Goal: Check status: Check status

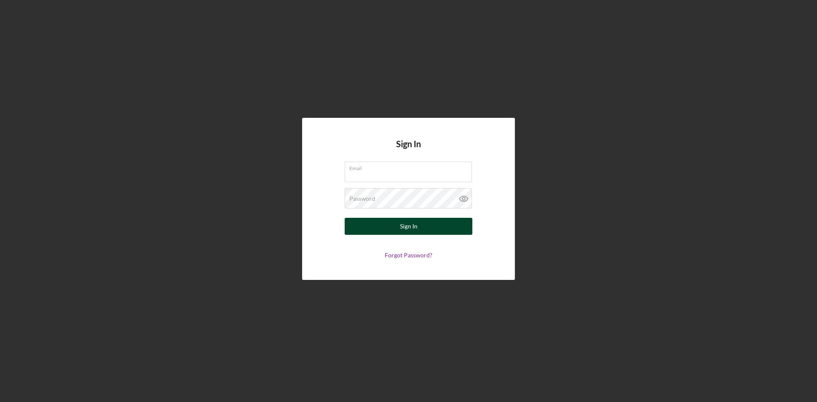
type input "[EMAIL_ADDRESS][DOMAIN_NAME]"
click at [403, 230] on div "Sign In" at bounding box center [408, 226] width 17 height 17
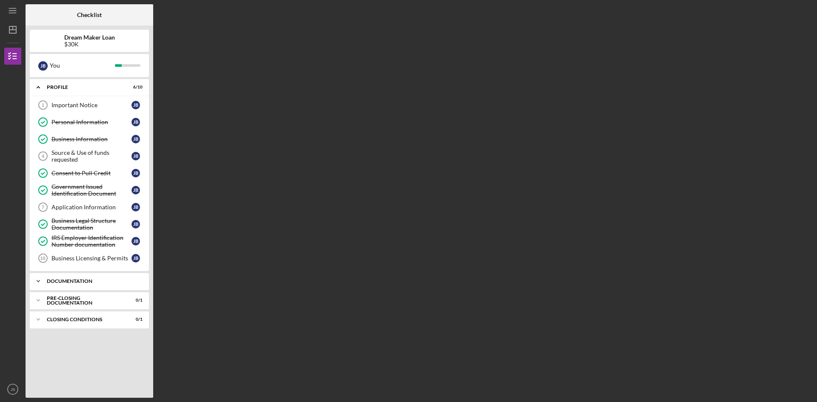
click at [79, 285] on div "Icon/Expander Documentation 0 / 10" at bounding box center [89, 281] width 119 height 17
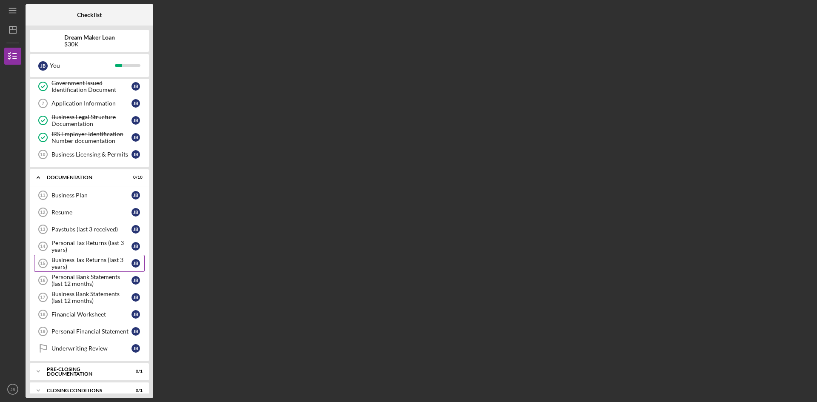
scroll to position [114, 0]
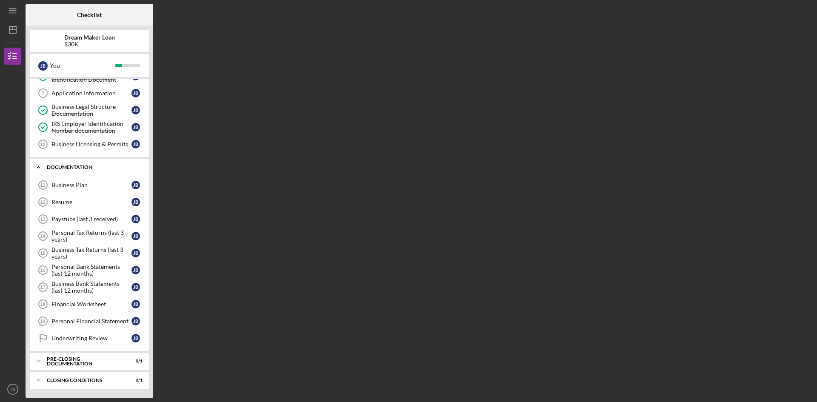
click at [74, 168] on div "Documentation" at bounding box center [93, 167] width 92 height 5
